Goal: Task Accomplishment & Management: Use online tool/utility

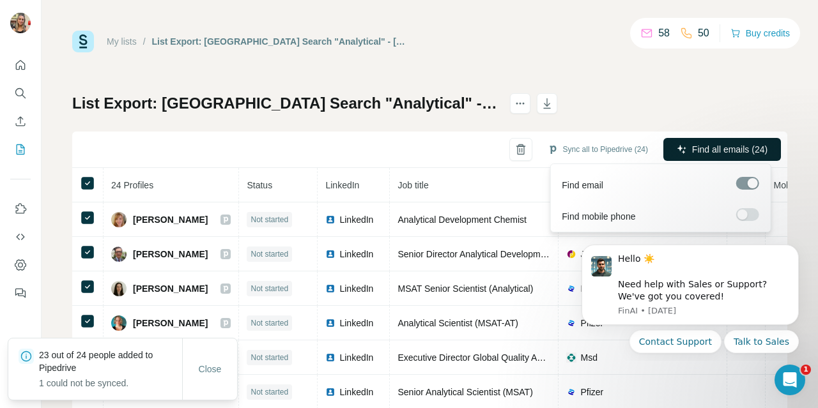
click at [732, 150] on span "Find all emails (24)" at bounding box center [729, 149] width 75 height 13
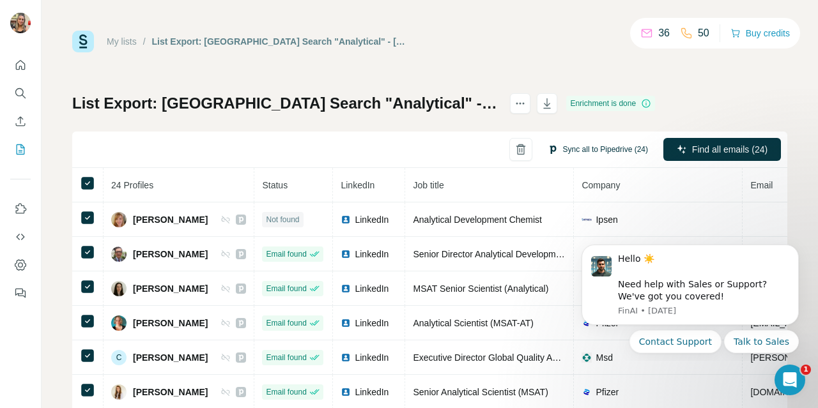
click at [570, 146] on button "Sync all to Pipedrive (24)" at bounding box center [598, 149] width 118 height 19
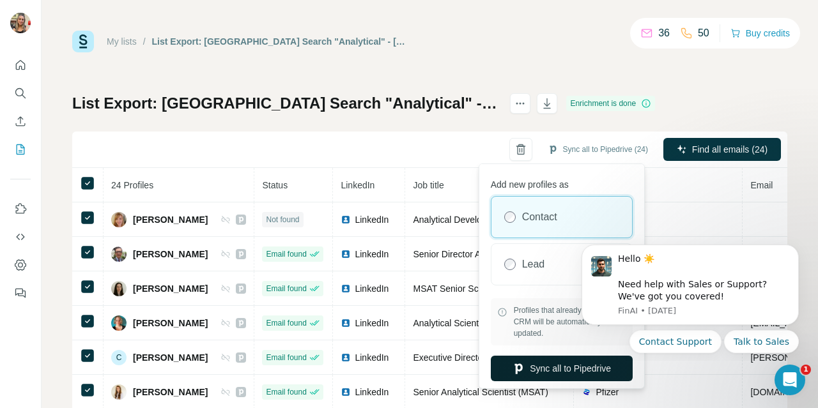
click at [538, 362] on button "Sync all to Pipedrive" at bounding box center [562, 369] width 142 height 26
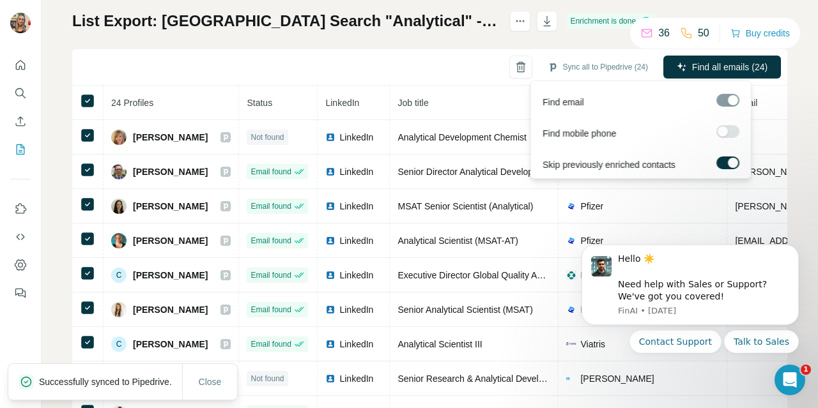
scroll to position [83, 0]
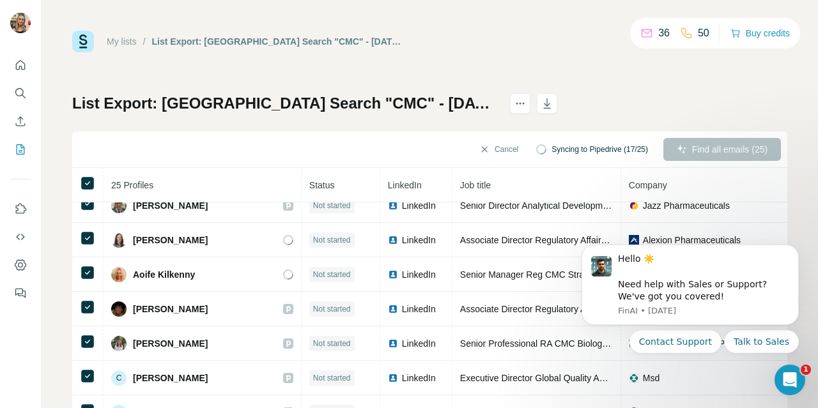
scroll to position [43, 0]
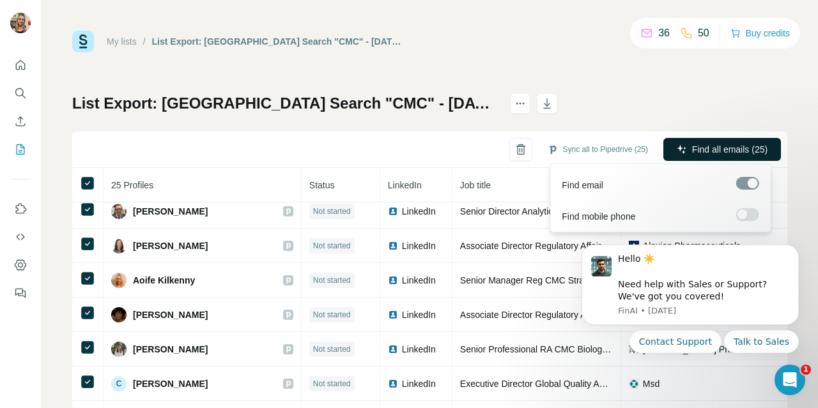
click at [710, 147] on span "Find all emails (25)" at bounding box center [729, 149] width 75 height 13
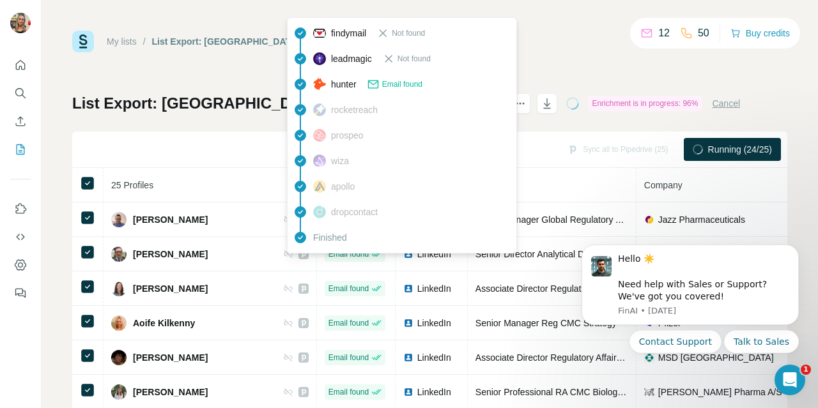
scroll to position [86, 0]
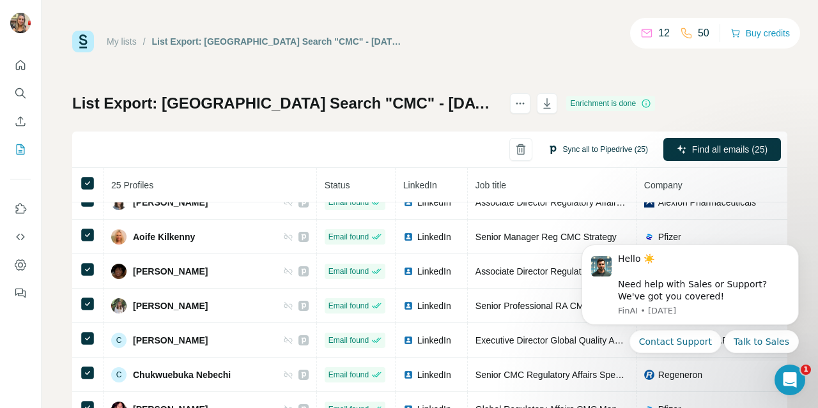
click at [591, 147] on button "Sync all to Pipedrive (25)" at bounding box center [598, 149] width 118 height 19
click at [643, 91] on div "My lists / List Export: Dublin Search "CMC" - 30/09/2025 18:51 12 50 Buy credit…" at bounding box center [429, 268] width 715 height 475
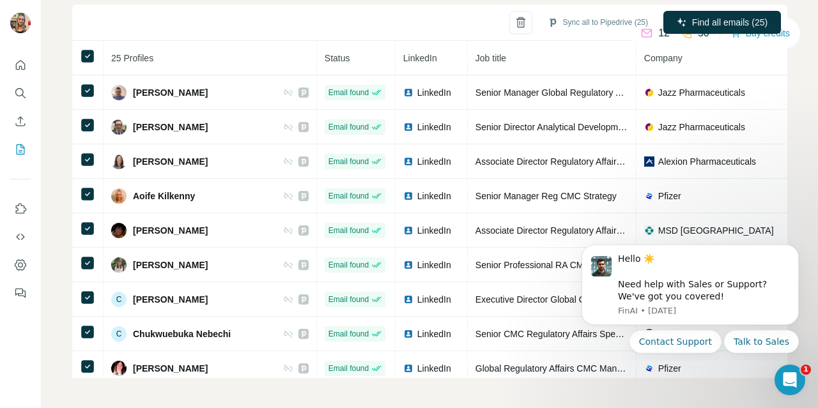
scroll to position [0, 0]
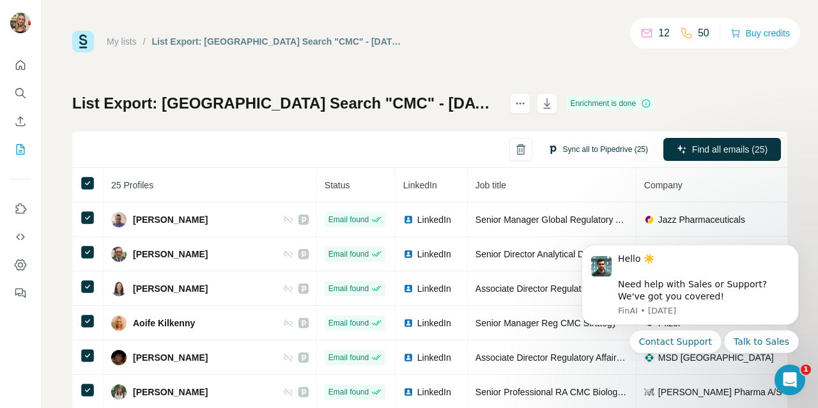
click at [595, 146] on button "Sync all to Pipedrive (25)" at bounding box center [598, 149] width 118 height 19
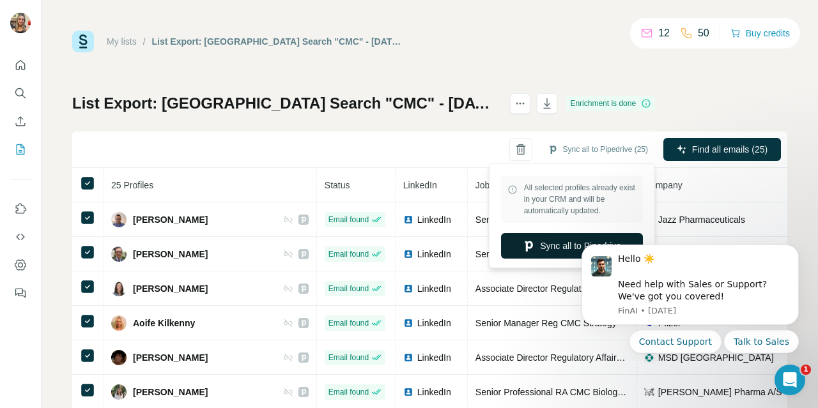
click at [548, 242] on button "Sync all to Pipedrive" at bounding box center [572, 246] width 142 height 26
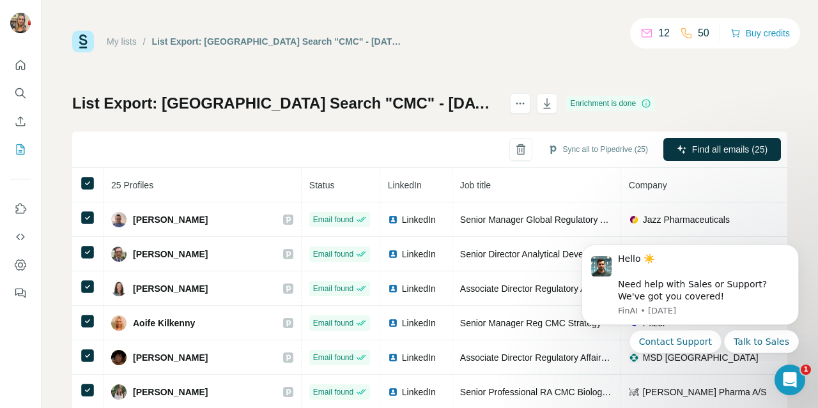
click at [548, 59] on div "My lists / List Export: Dublin Search "CMC" - 30/09/2025 18:51 12 50 Buy credit…" at bounding box center [429, 268] width 715 height 475
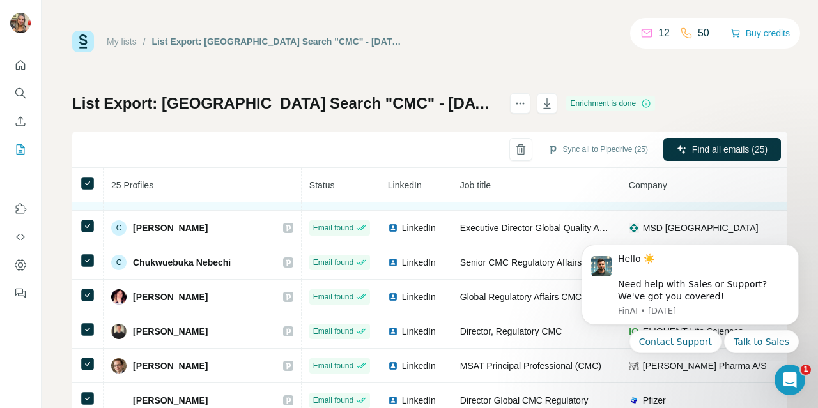
scroll to position [199, 0]
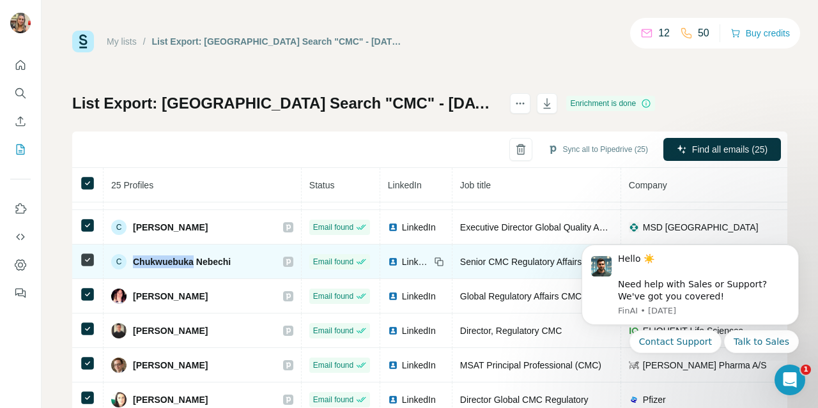
drag, startPoint x: 133, startPoint y: 259, endPoint x: 193, endPoint y: 263, distance: 60.2
click at [193, 263] on span "Chukwuebuka Nebechi" at bounding box center [182, 262] width 98 height 13
copy span "Chukwuebuka"
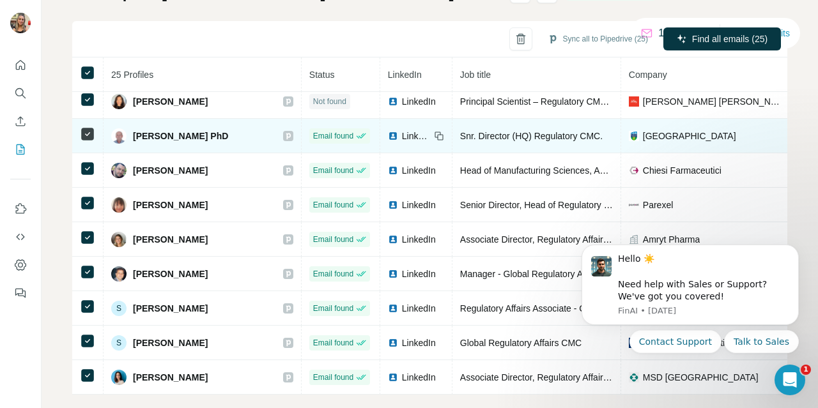
scroll to position [127, 0]
